Goal: Information Seeking & Learning: Learn about a topic

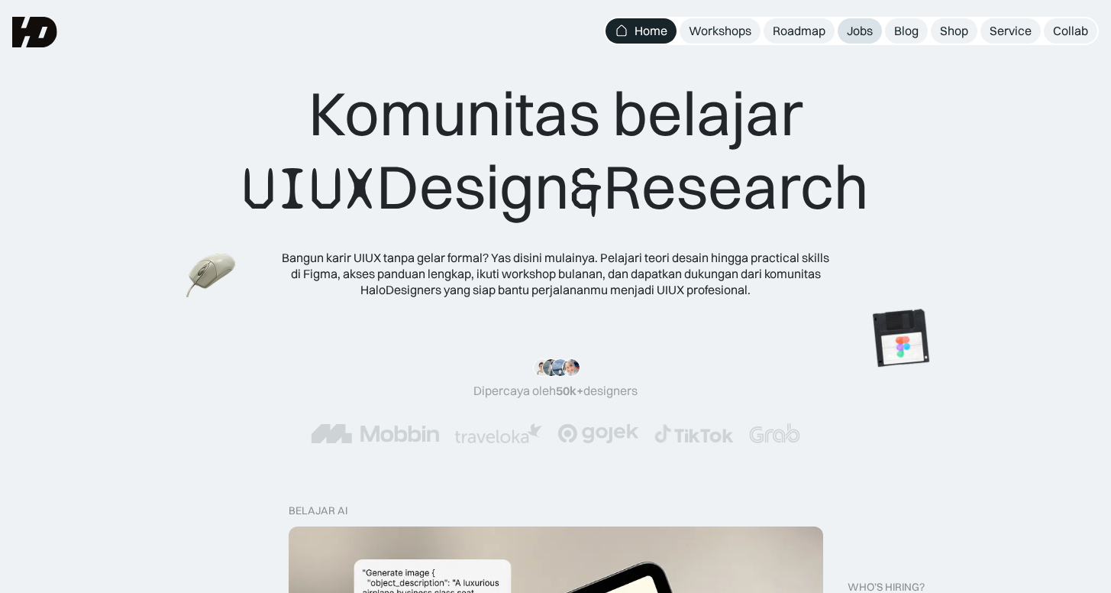
click at [879, 33] on link "Jobs" at bounding box center [860, 30] width 44 height 25
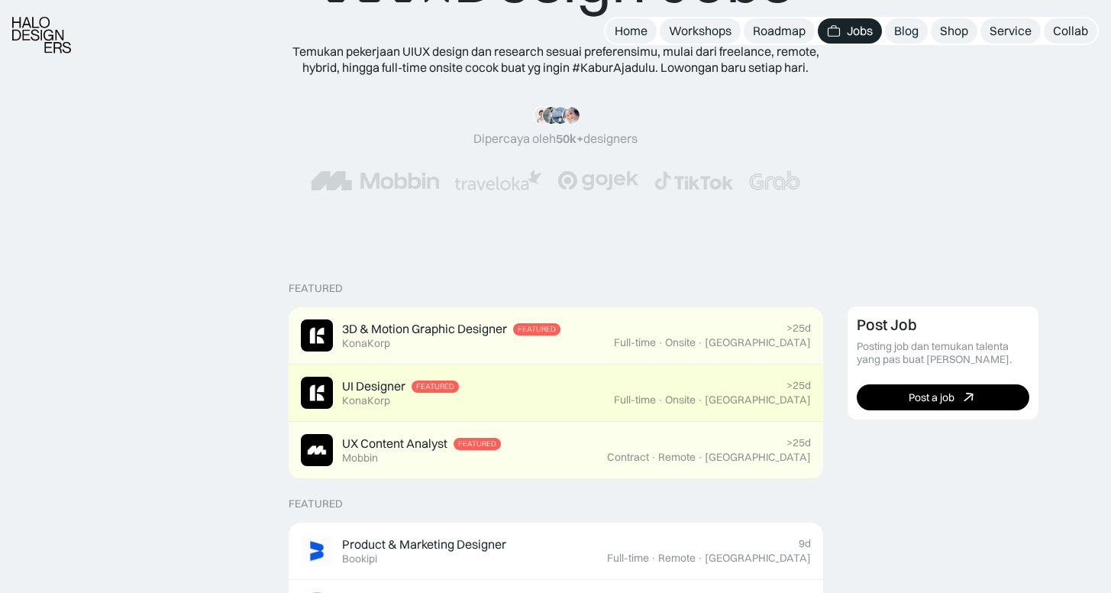
scroll to position [267, 0]
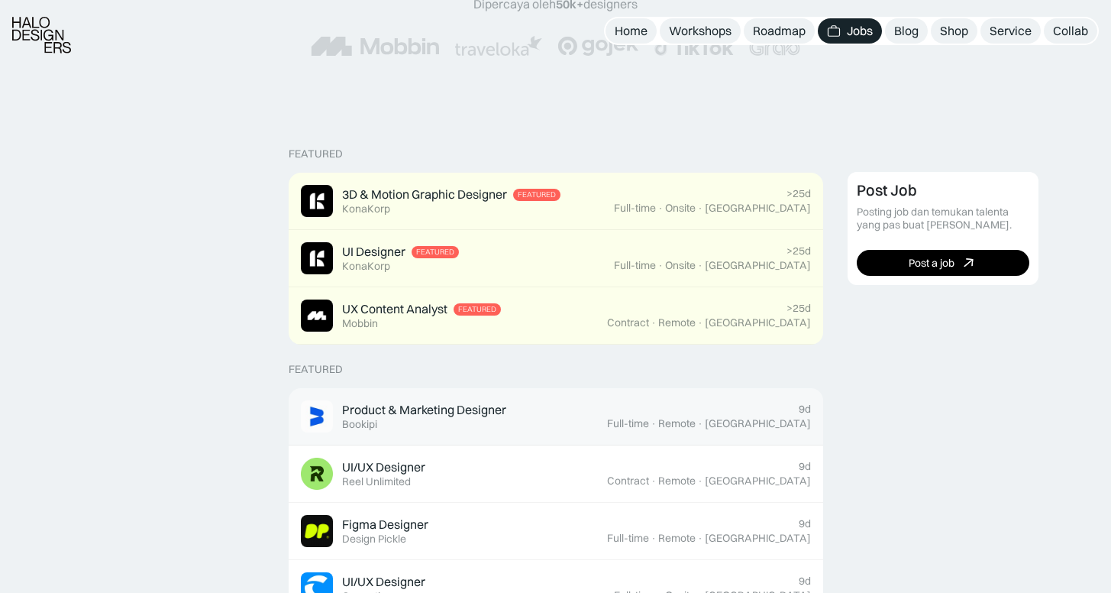
click at [488, 419] on div "Product & Marketing Designer Featured Bookipi" at bounding box center [424, 416] width 164 height 29
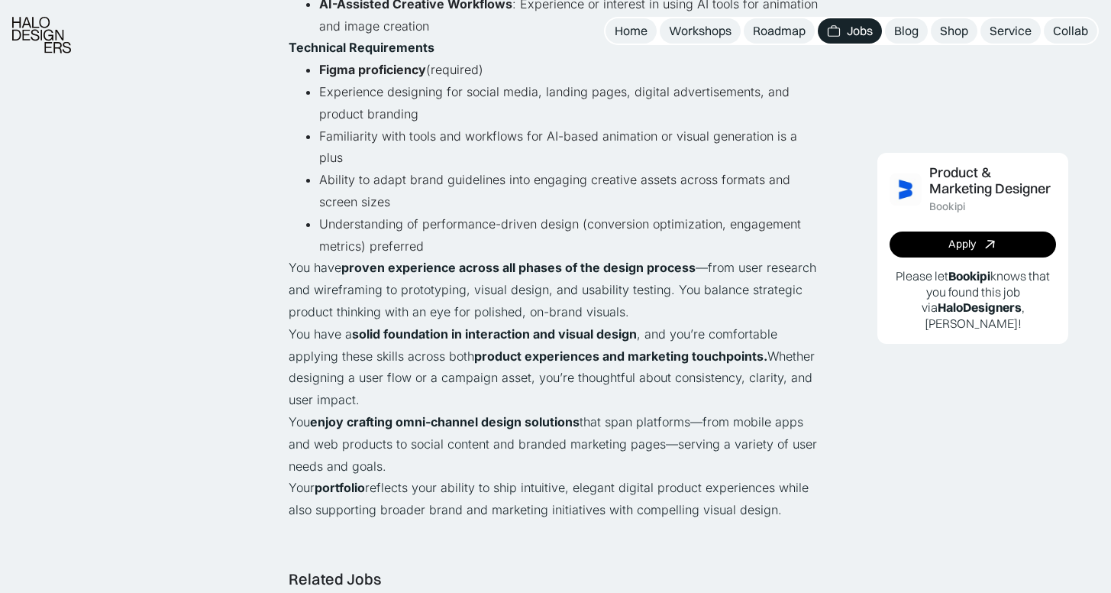
scroll to position [1129, 0]
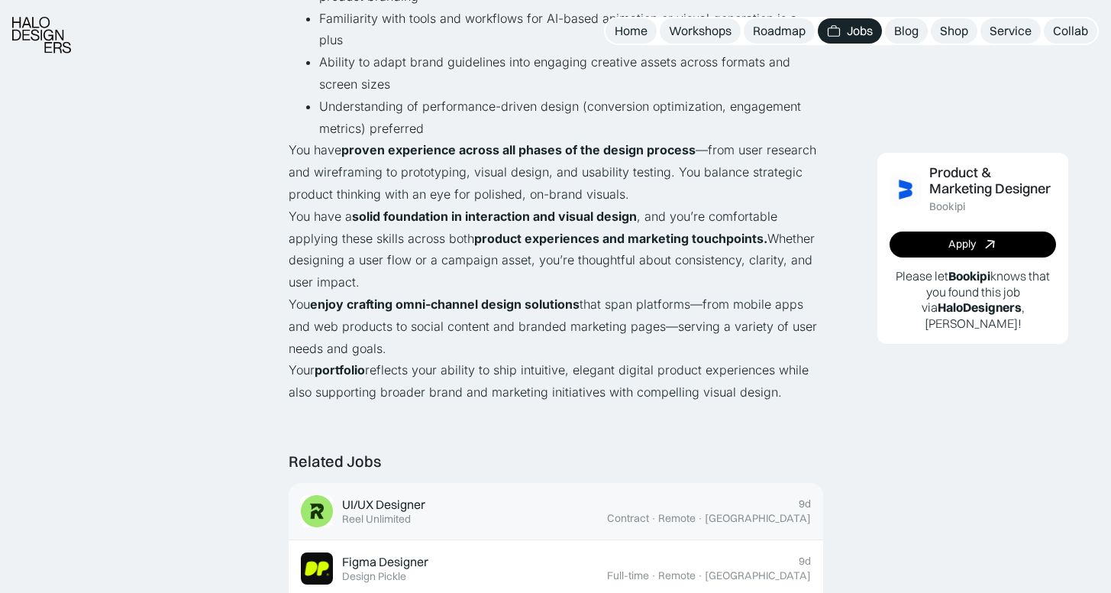
click at [376, 495] on div "UI/UX Designer Featured Reel Unlimited" at bounding box center [454, 511] width 306 height 32
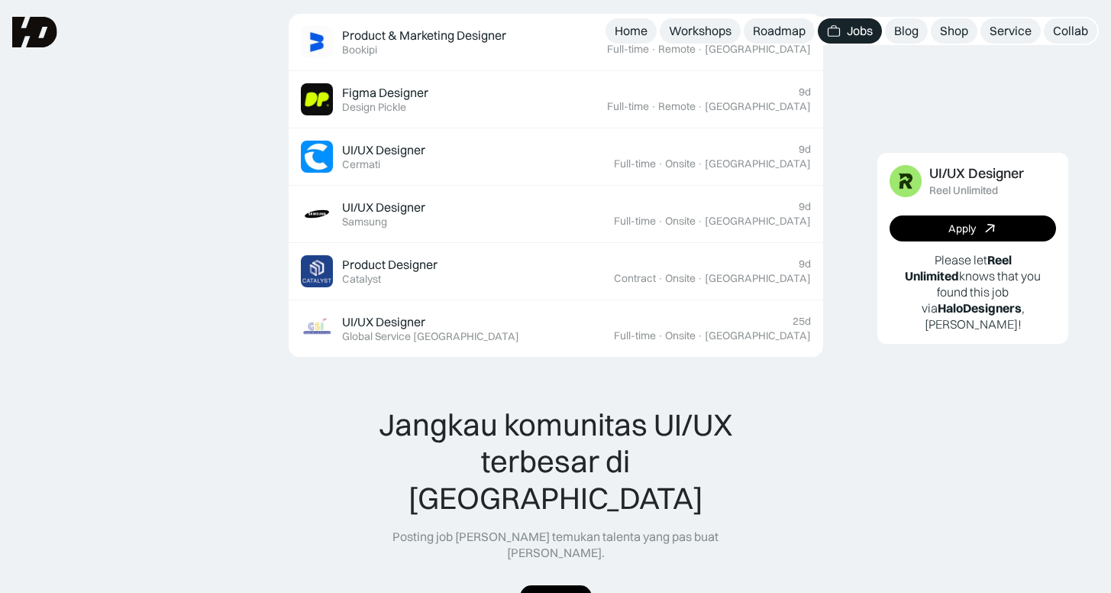
scroll to position [1475, 0]
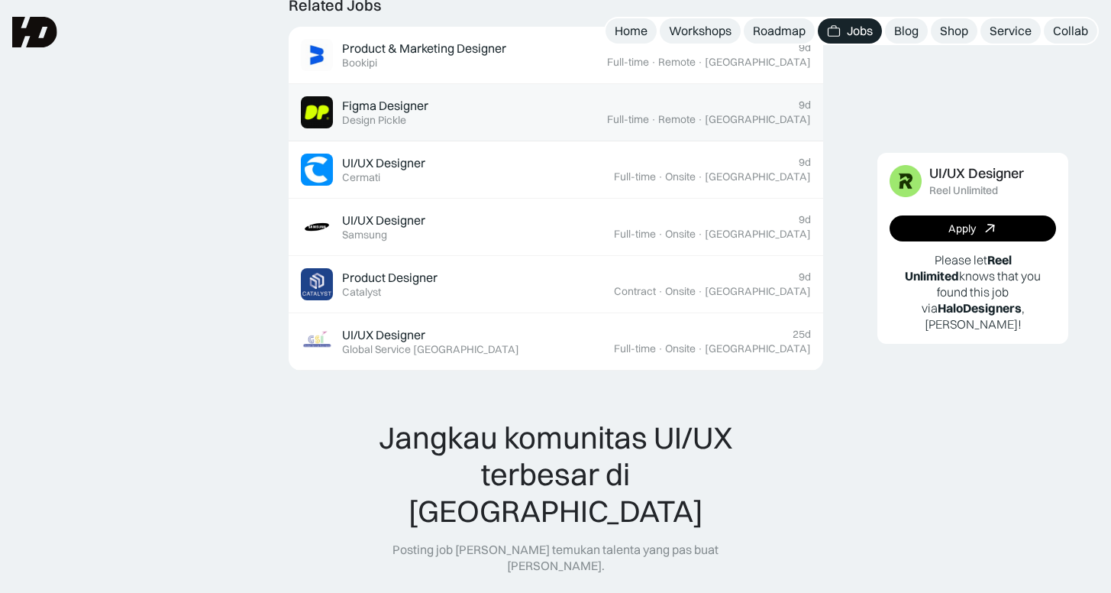
click at [421, 120] on div "Figma Designer Featured Design Pickle" at bounding box center [385, 112] width 86 height 29
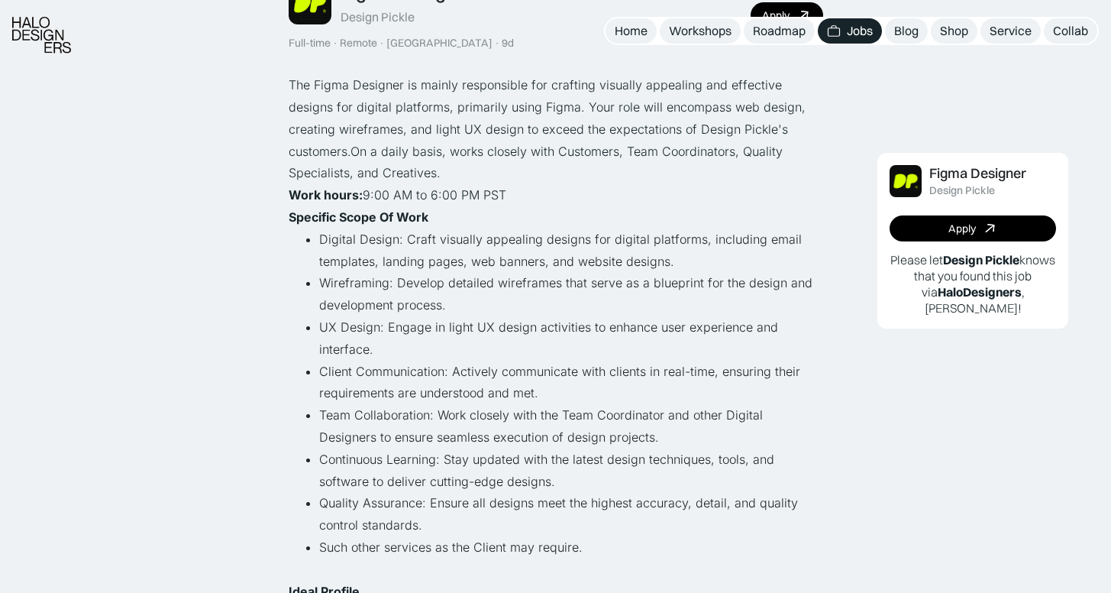
scroll to position [144, 0]
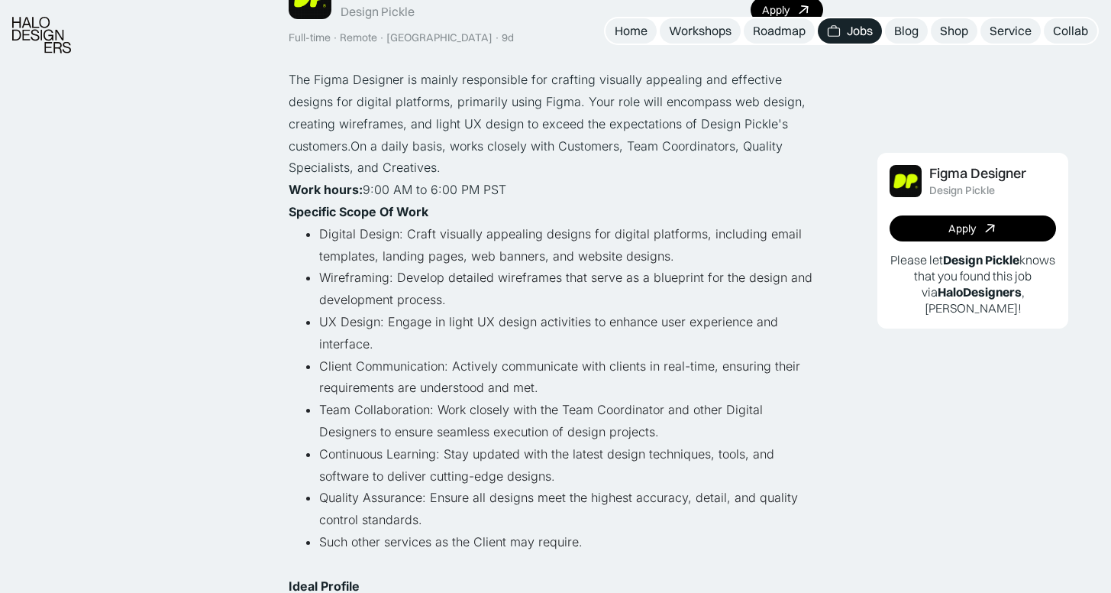
drag, startPoint x: 299, startPoint y: 193, endPoint x: 571, endPoint y: 187, distance: 272.6
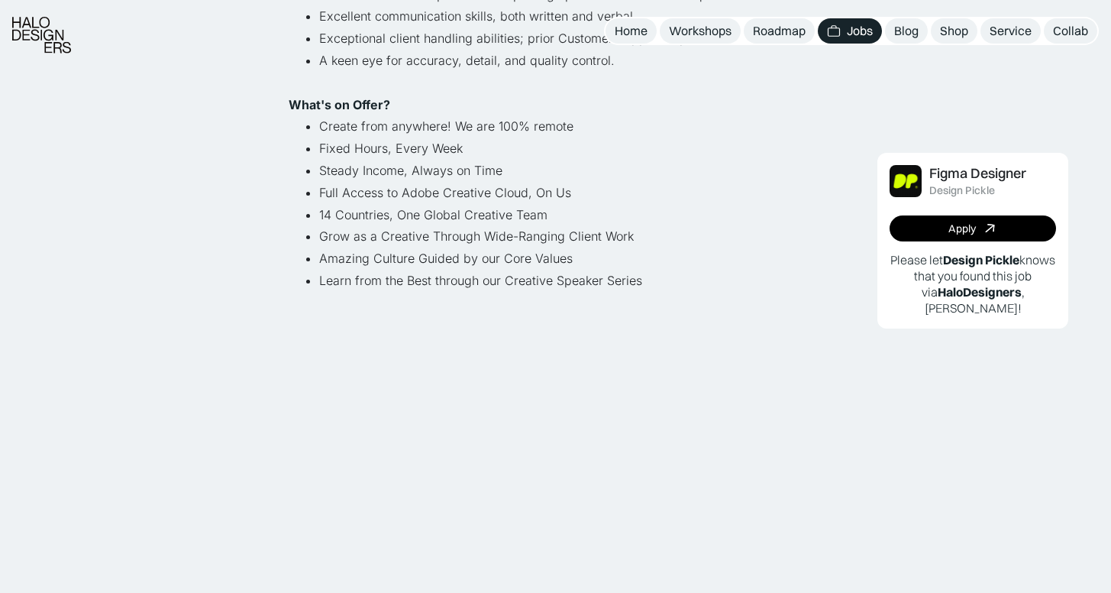
scroll to position [1093, 0]
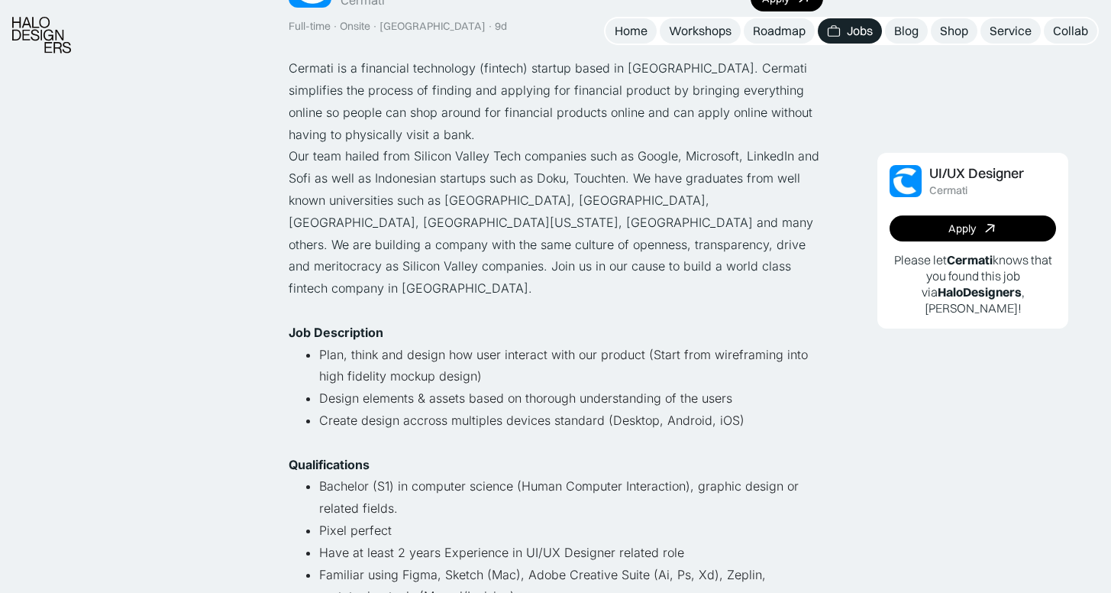
scroll to position [260, 0]
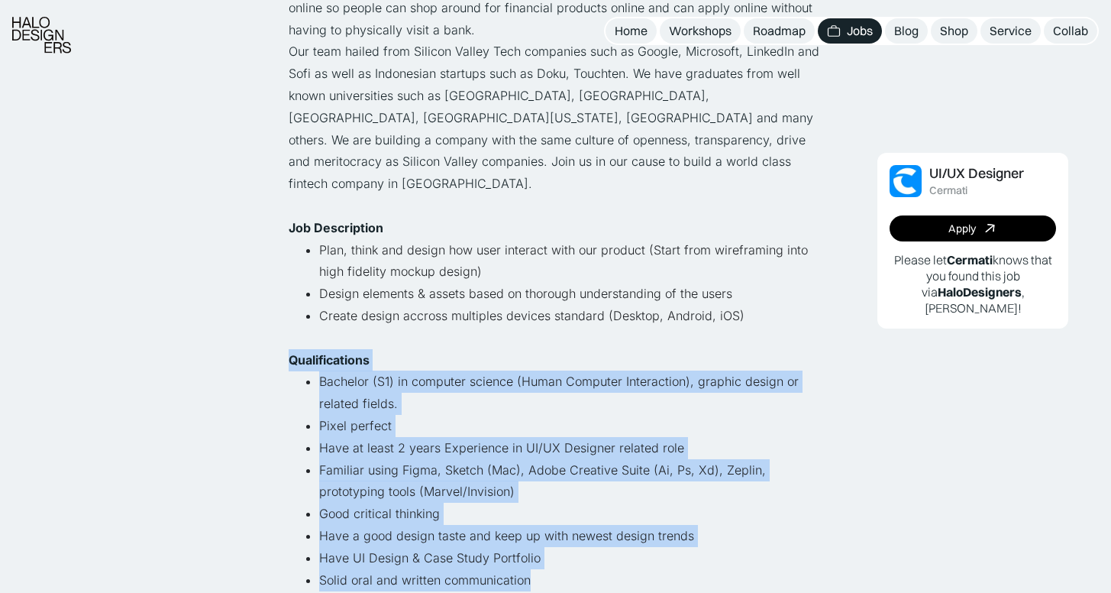
drag, startPoint x: 276, startPoint y: 331, endPoint x: 573, endPoint y: 556, distance: 372.9
copy div "Qualifications Bachelor (S1) in computer science (Human Computer Interaction), …"
click at [627, 239] on li "Plan, think and design how user interact with our product (Start from wireframi…" at bounding box center [571, 261] width 504 height 44
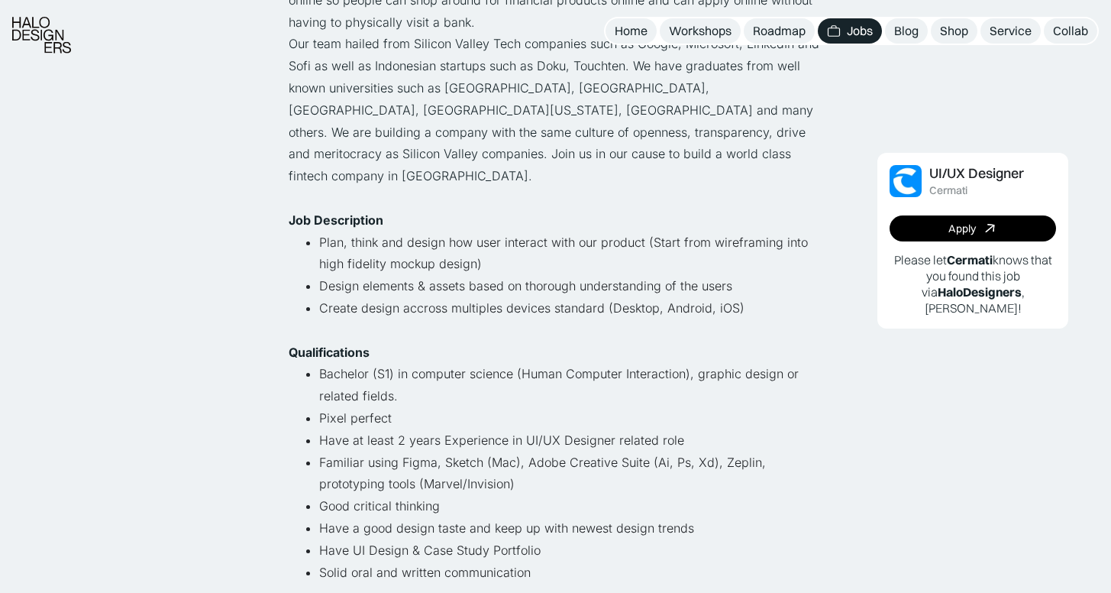
scroll to position [279, 0]
